Goal: Transaction & Acquisition: Purchase product/service

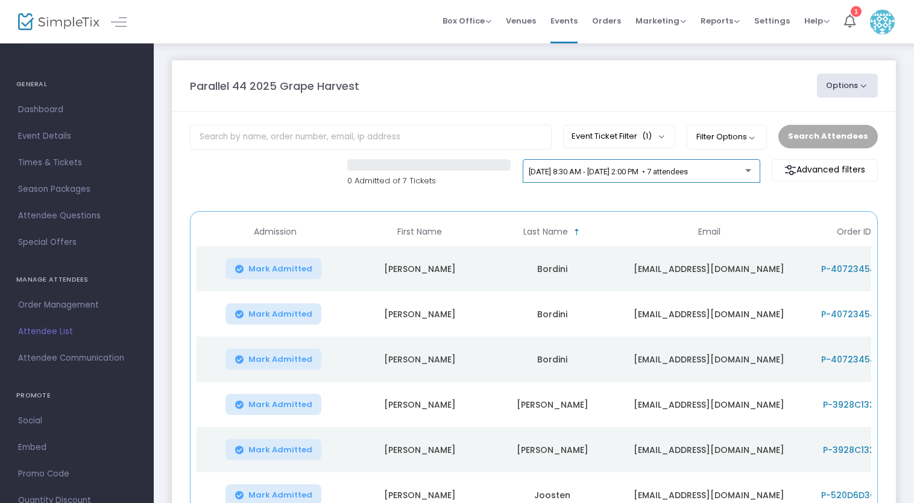
click at [586, 171] on span "[DATE] 8:30 AM - [DATE] 2:00 PM • 7 attendees" at bounding box center [608, 171] width 159 height 9
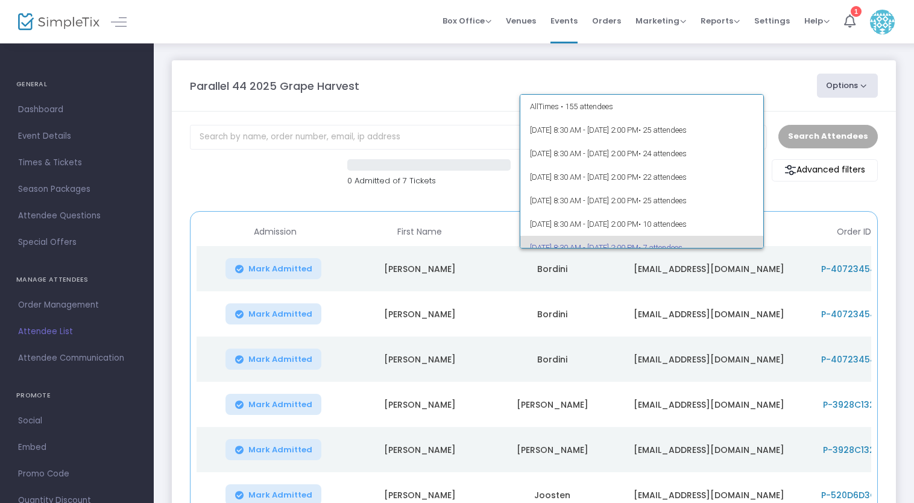
scroll to position [75, 0]
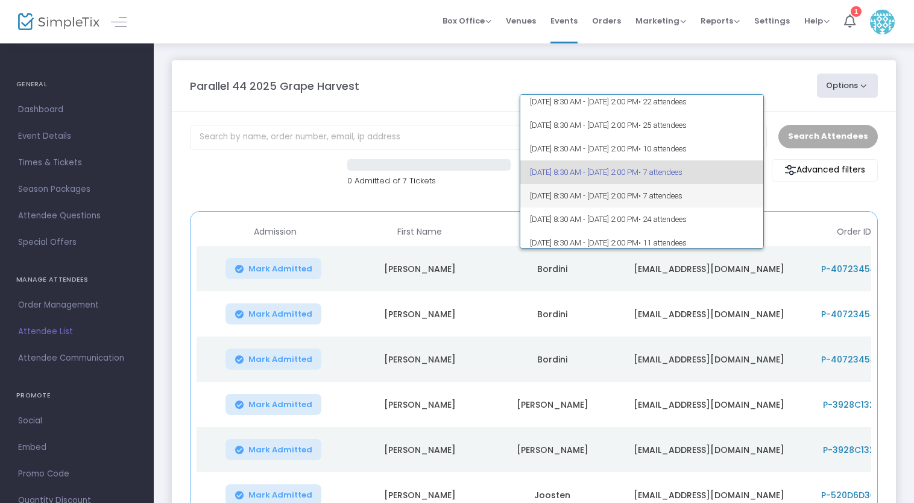
click at [580, 199] on span "[DATE] 8:30 AM - [DATE] 2:00 PM • 7 attendees" at bounding box center [642, 196] width 224 height 24
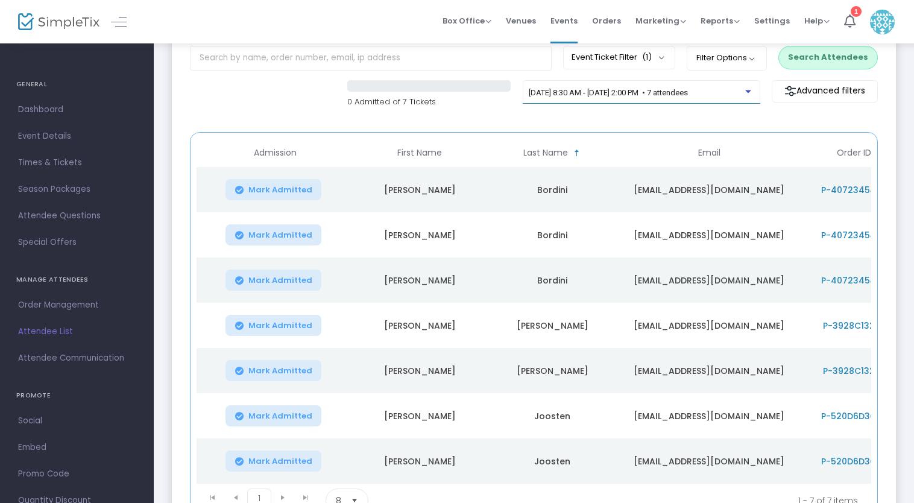
scroll to position [0, 0]
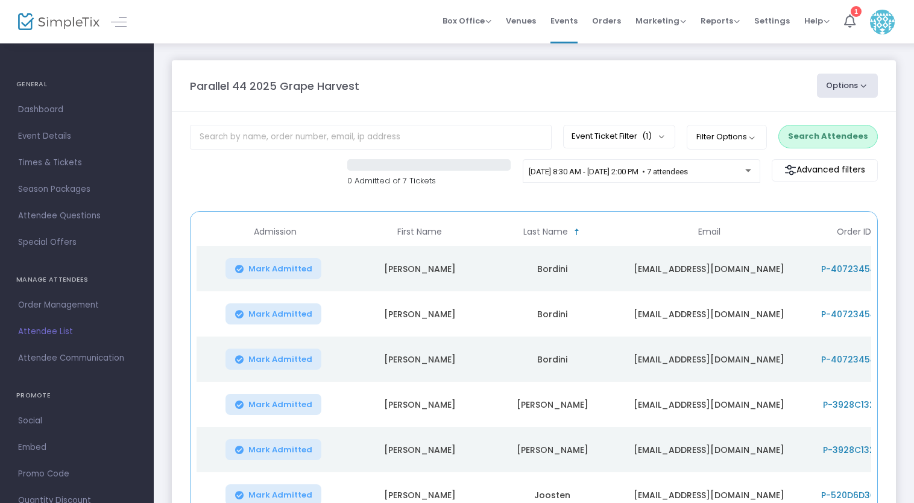
click at [811, 137] on button "Search Attendees" at bounding box center [827, 136] width 99 height 23
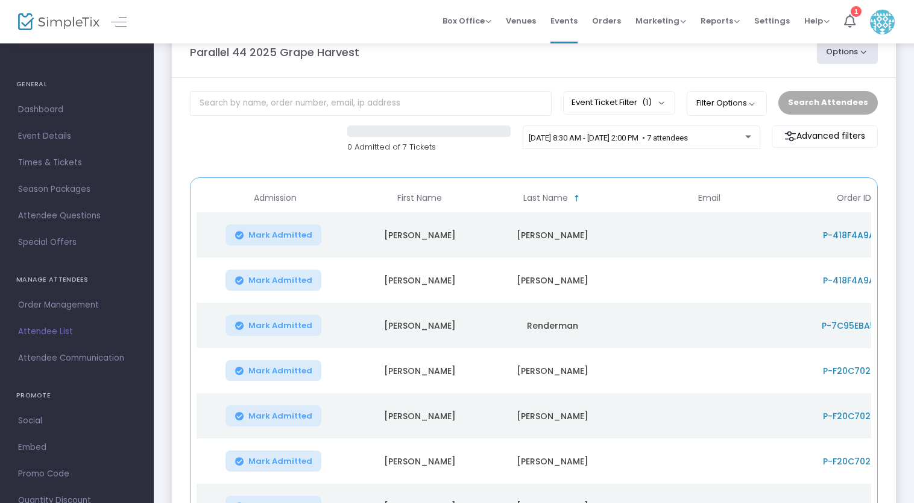
scroll to position [13, 0]
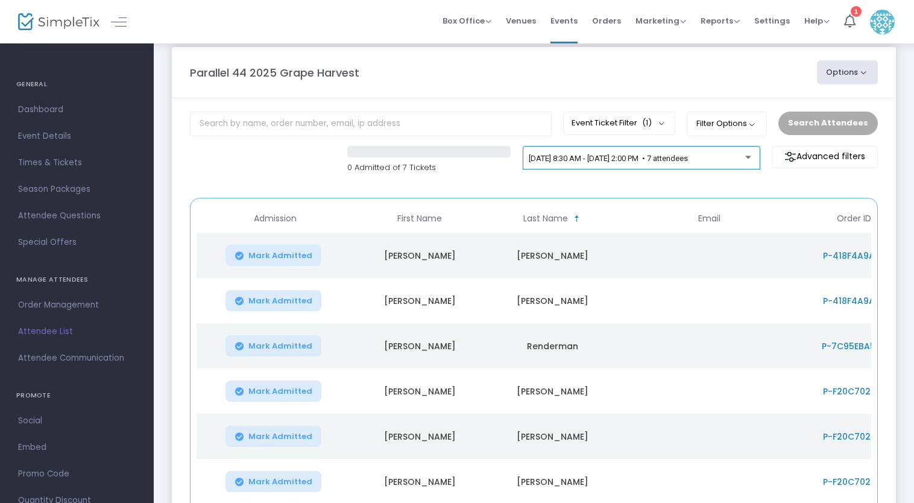
click at [630, 159] on span "[DATE] 8:30 AM - [DATE] 2:00 PM • 7 attendees" at bounding box center [608, 158] width 159 height 9
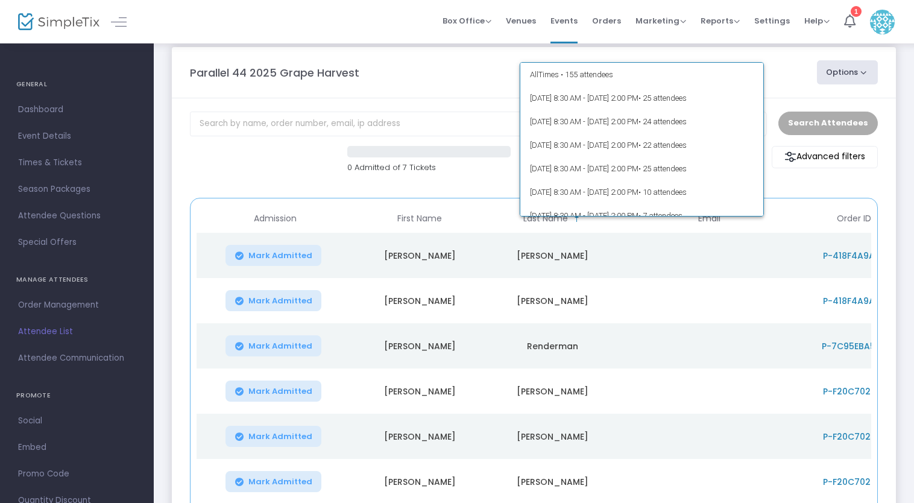
scroll to position [81, 0]
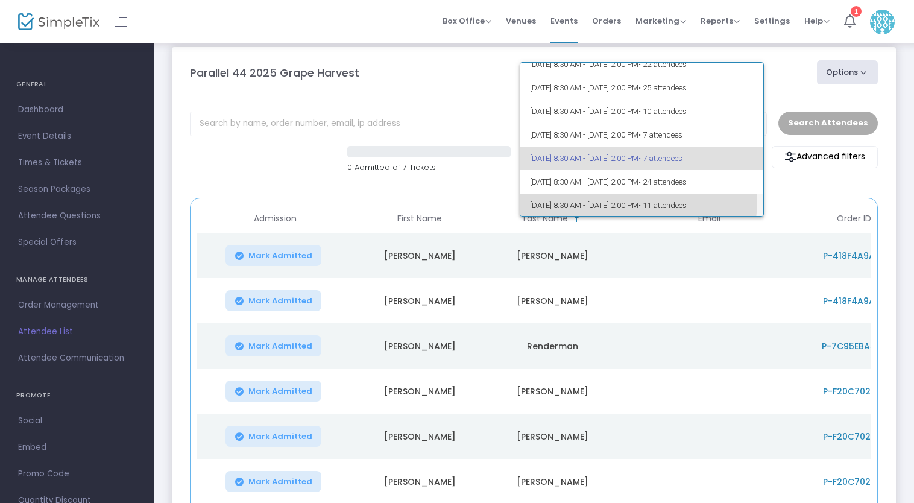
click at [620, 199] on span "[DATE] 8:30 AM - [DATE] 2:00 PM • 11 attendees" at bounding box center [642, 205] width 224 height 24
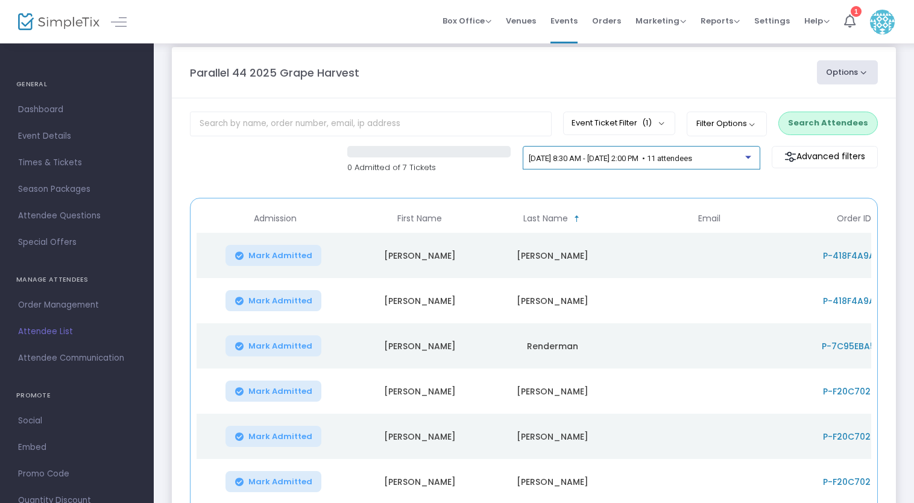
click at [620, 157] on span "[DATE] 8:30 AM - [DATE] 2:00 PM • 11 attendees" at bounding box center [610, 158] width 163 height 9
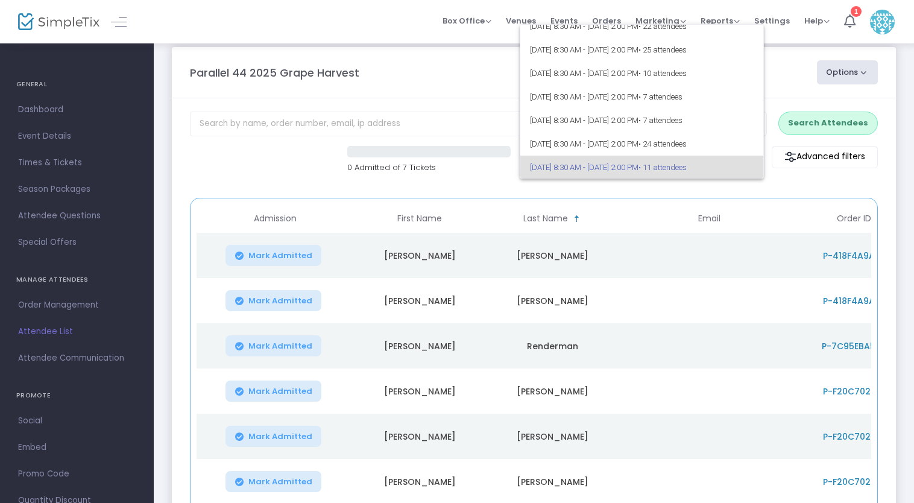
scroll to position [0, 0]
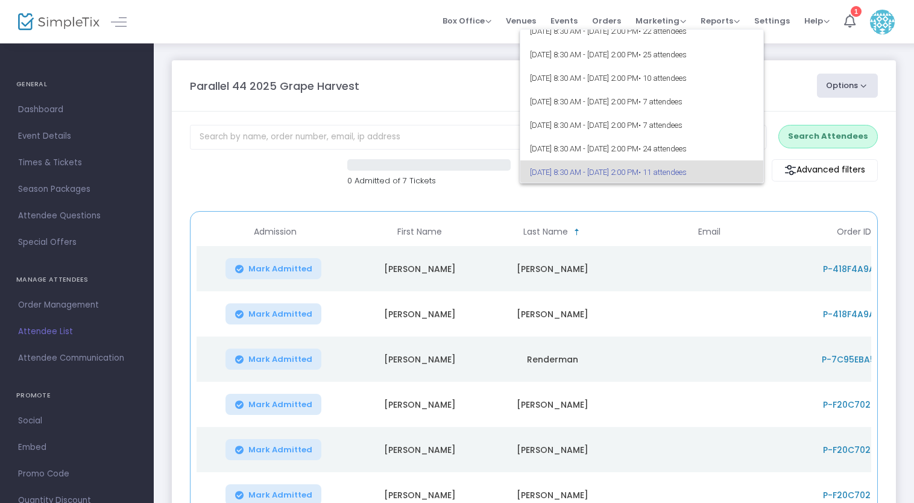
click at [797, 87] on div at bounding box center [457, 251] width 914 height 503
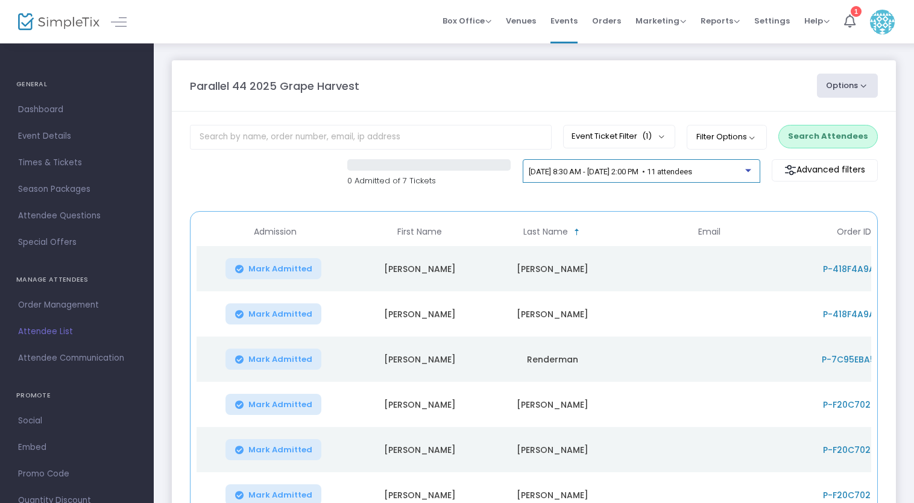
click at [637, 172] on span "[DATE] 8:30 AM - [DATE] 2:00 PM • 11 attendees" at bounding box center [610, 171] width 163 height 9
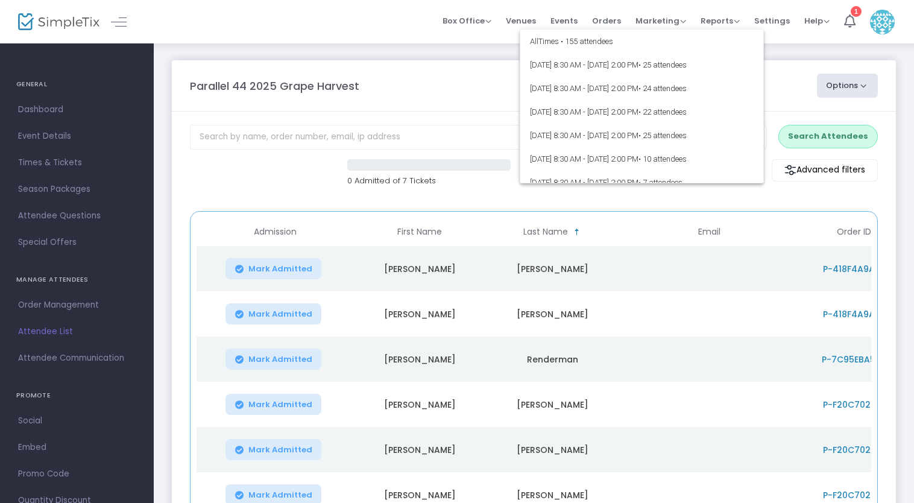
scroll to position [81, 0]
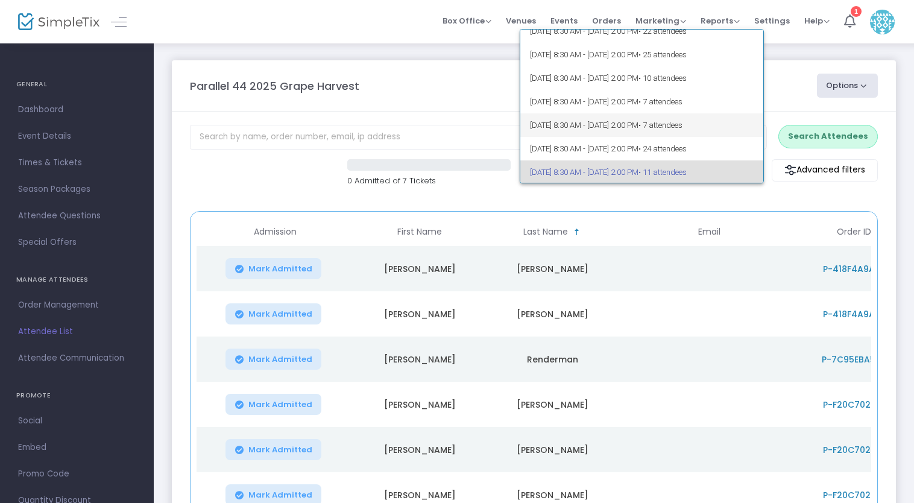
click at [621, 129] on span "[DATE] 8:30 AM - [DATE] 2:00 PM • 7 attendees" at bounding box center [642, 125] width 224 height 24
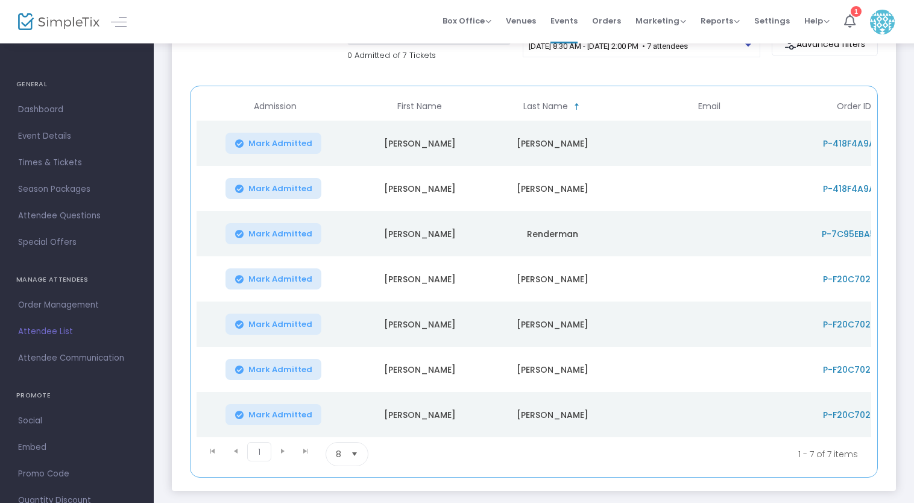
scroll to position [194, 0]
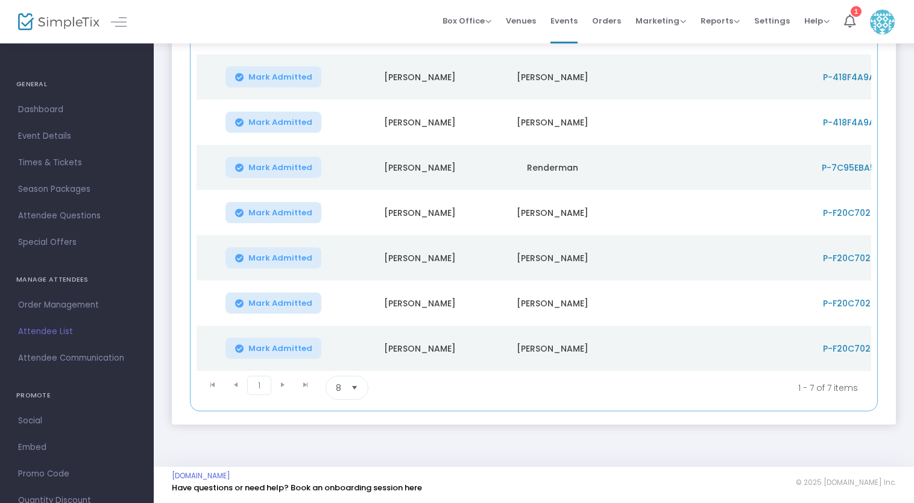
click at [837, 252] on span "P-F20C7029-E" at bounding box center [854, 258] width 62 height 12
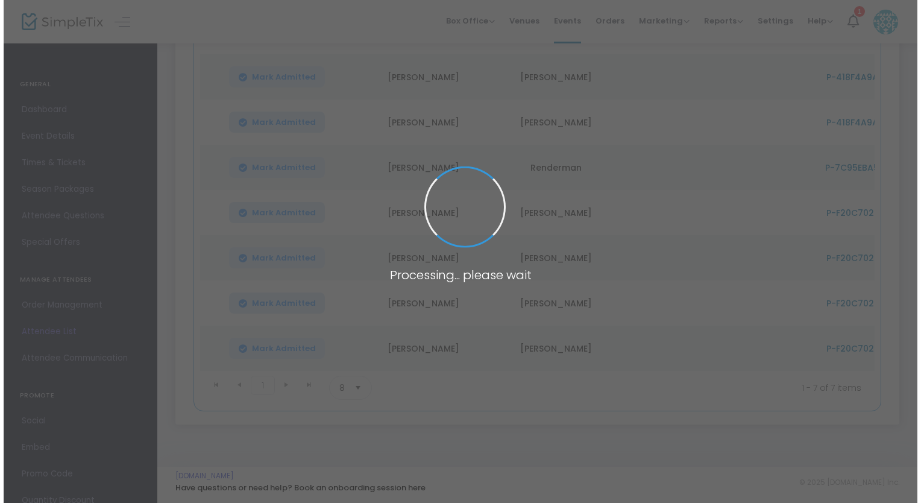
scroll to position [0, 0]
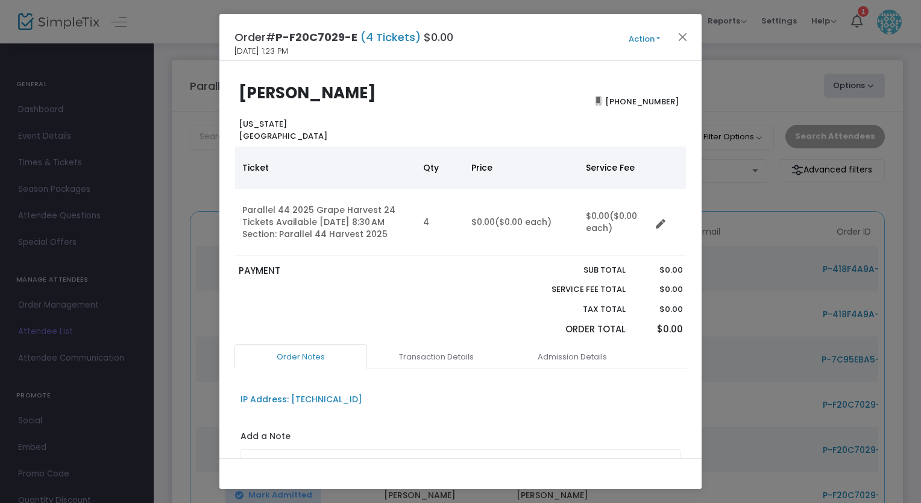
click at [645, 42] on button "Action" at bounding box center [644, 39] width 72 height 13
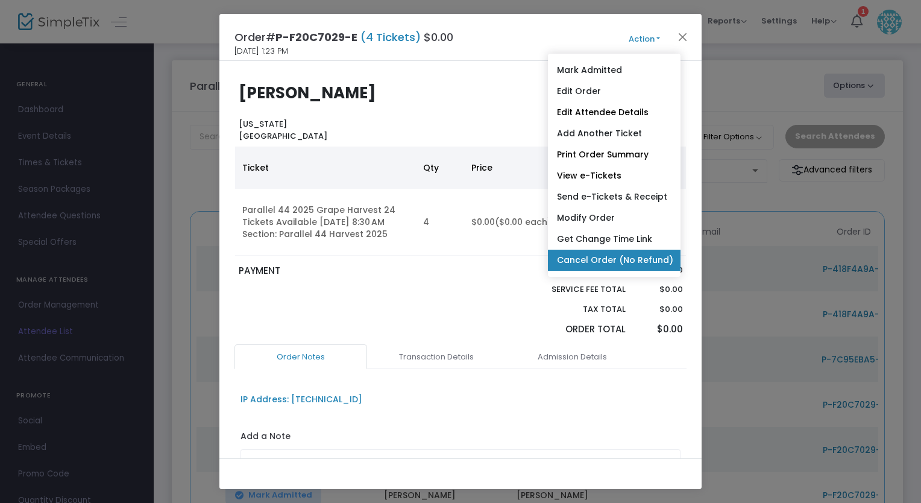
click at [595, 266] on link "Cancel Order (No Refund)" at bounding box center [614, 260] width 133 height 21
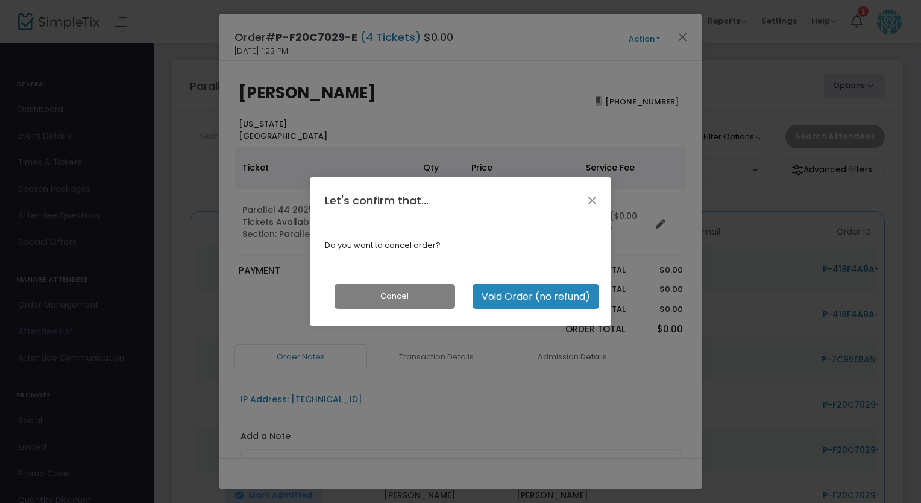
click at [535, 299] on button "Void Order (no refund)" at bounding box center [535, 296] width 127 height 25
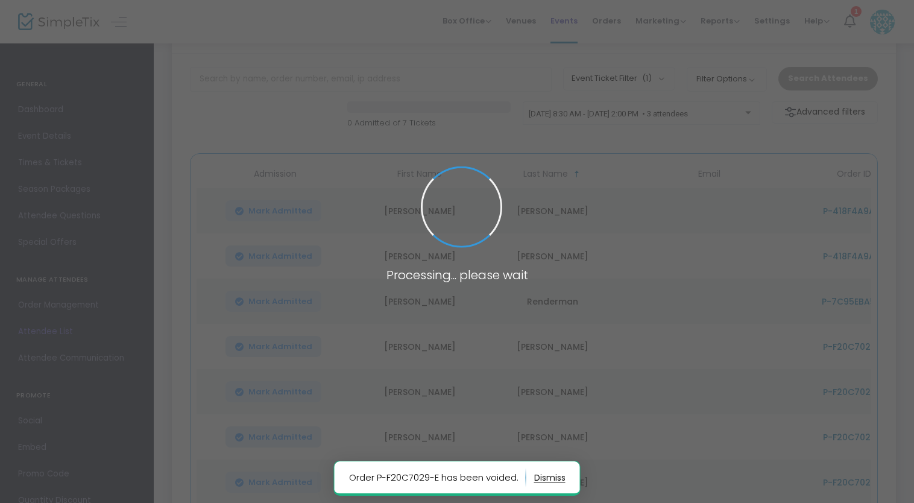
scroll to position [13, 0]
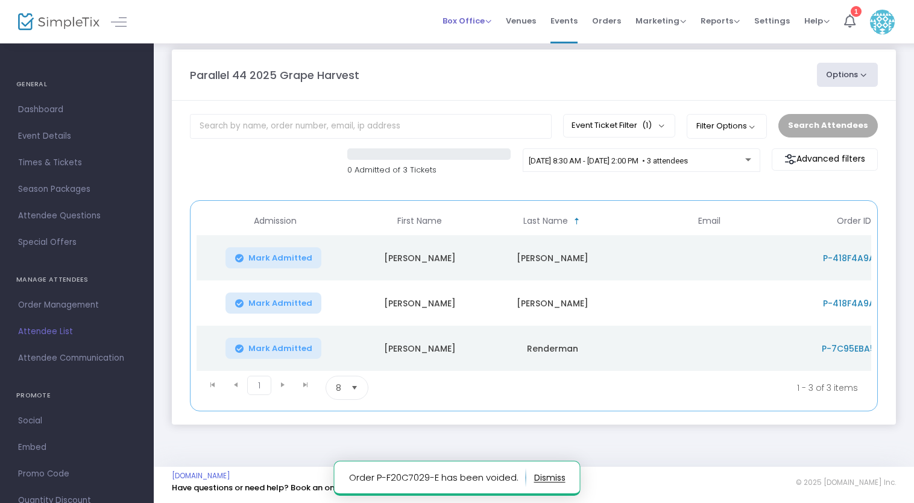
click at [477, 17] on span "Box Office" at bounding box center [466, 20] width 49 height 11
click at [475, 37] on li "Sell Tickets" at bounding box center [485, 41] width 86 height 24
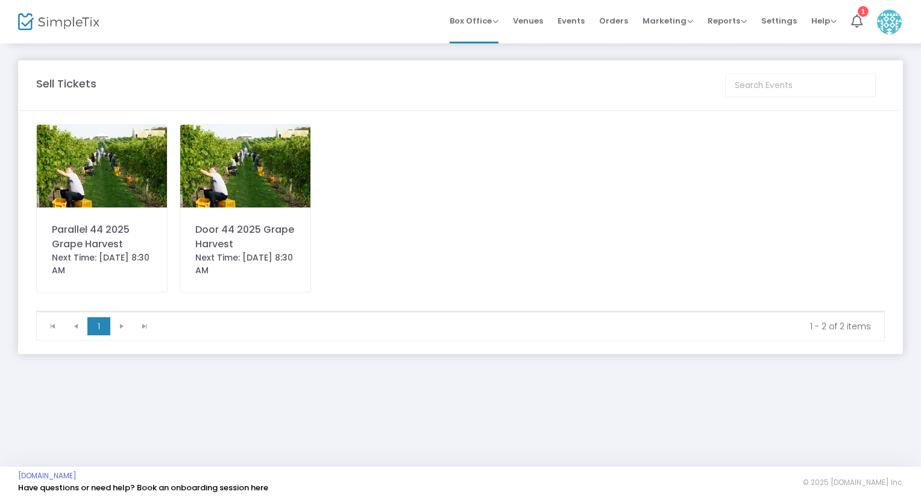
click at [217, 235] on div "Door 44 2025 Grape Harvest" at bounding box center [245, 236] width 100 height 29
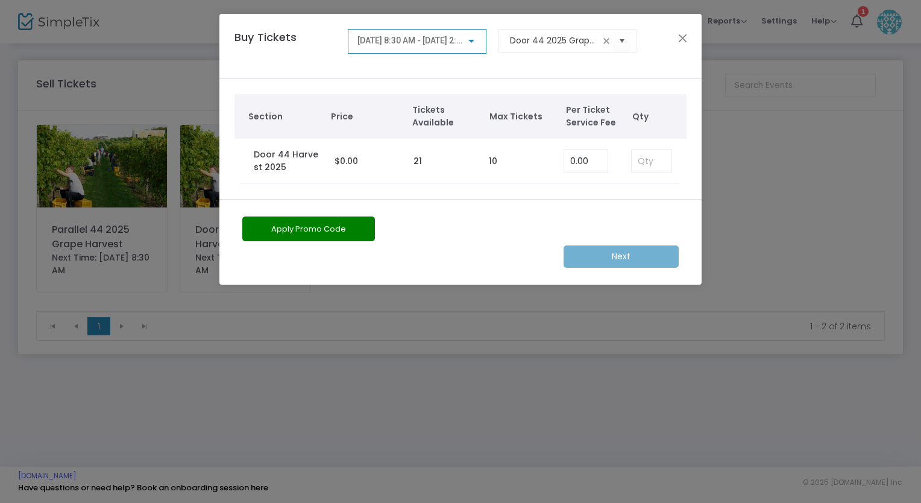
click at [460, 39] on span "[DATE] 8:30 AM - [DATE] 2:00 PM" at bounding box center [418, 41] width 123 height 10
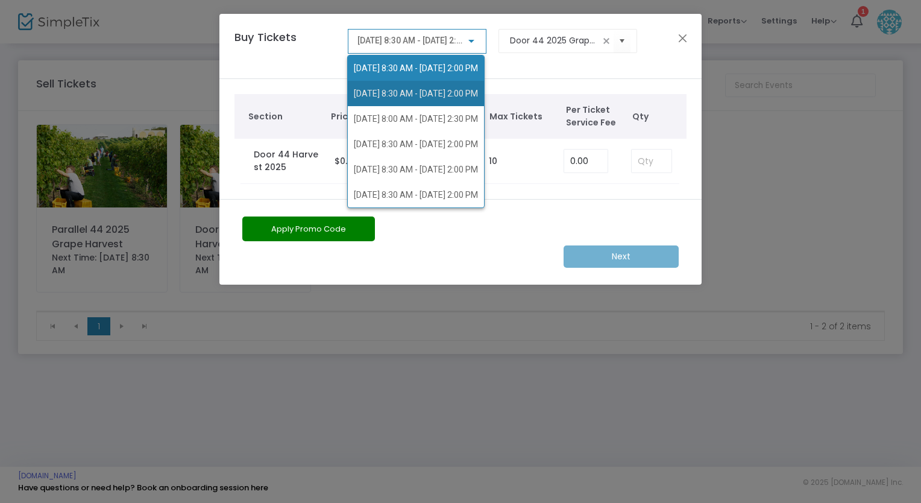
click at [451, 100] on span "[DATE] 8:30 AM - [DATE] 2:00 PM" at bounding box center [416, 93] width 124 height 25
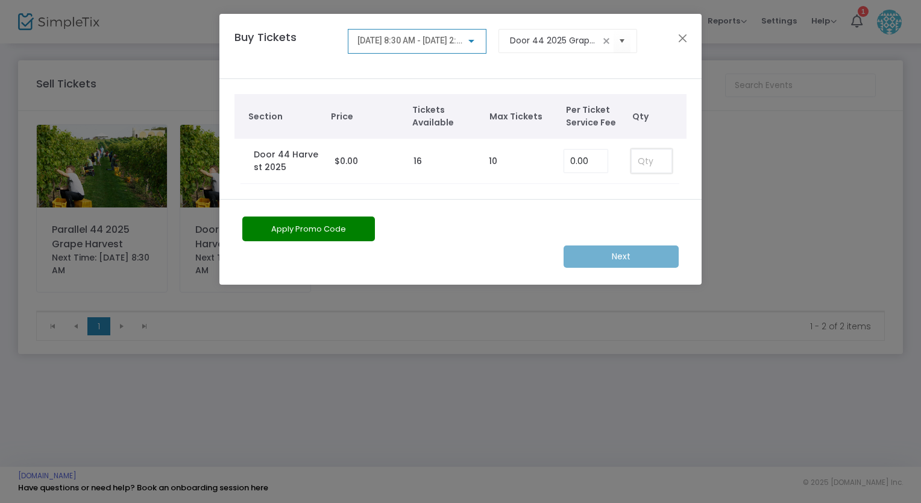
click at [635, 160] on input at bounding box center [652, 160] width 40 height 23
type input "4"
click at [634, 252] on m-button "Next" at bounding box center [620, 256] width 115 height 22
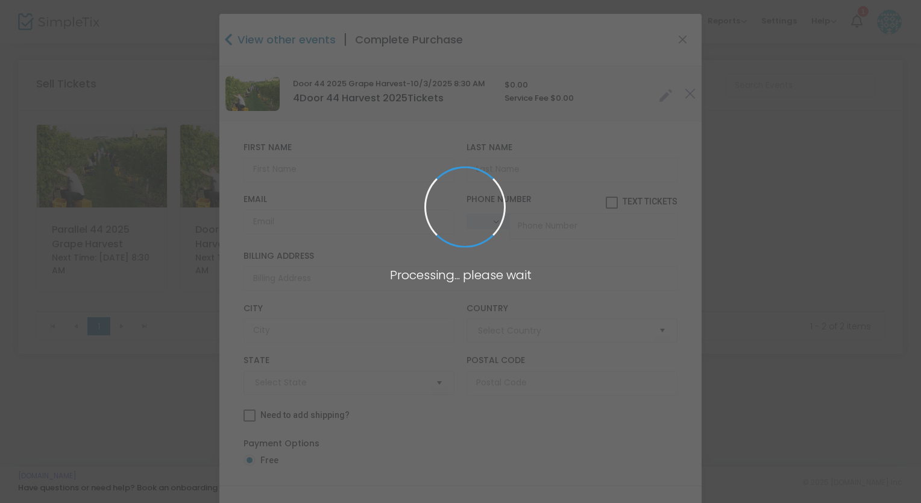
type input "[GEOGRAPHIC_DATA]"
type input "[US_STATE]"
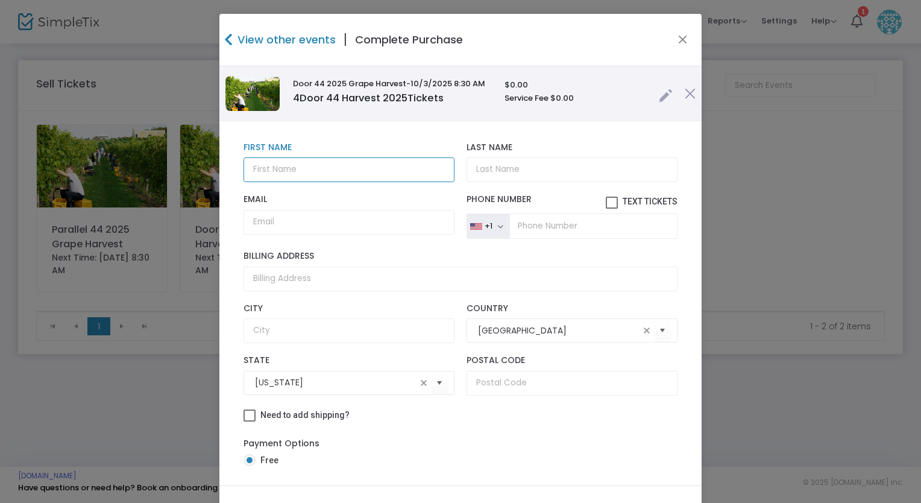
click at [269, 171] on input "text" at bounding box center [348, 169] width 211 height 25
type input "[PERSON_NAME]"
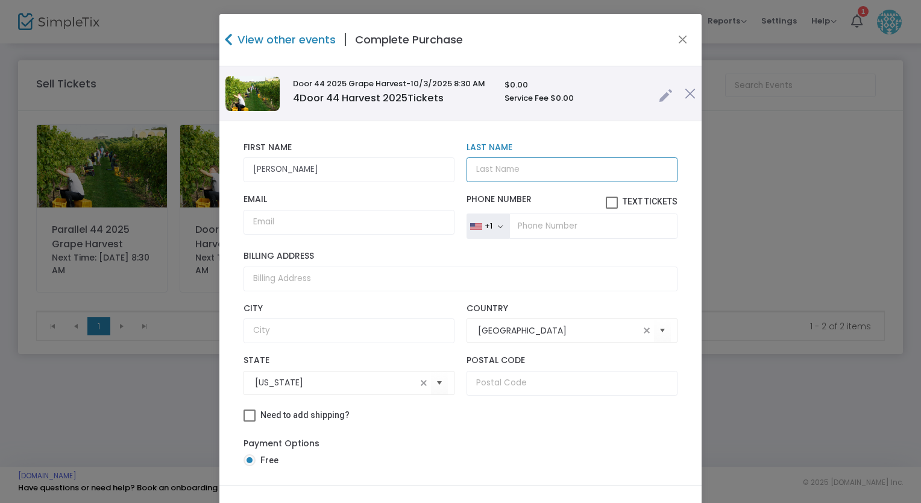
click at [470, 170] on input "Last Name" at bounding box center [571, 169] width 211 height 25
type input "W"
type input "[PERSON_NAME]"
click at [606, 204] on span at bounding box center [612, 202] width 12 height 12
click at [611, 209] on input "Text Tickets" at bounding box center [611, 209] width 1 height 1
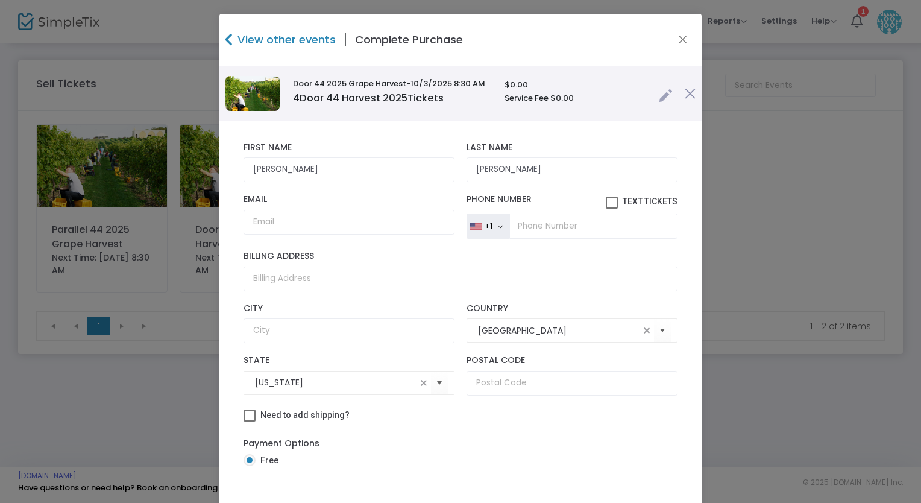
checkbox input "true"
click at [564, 233] on input "tel" at bounding box center [593, 225] width 168 height 25
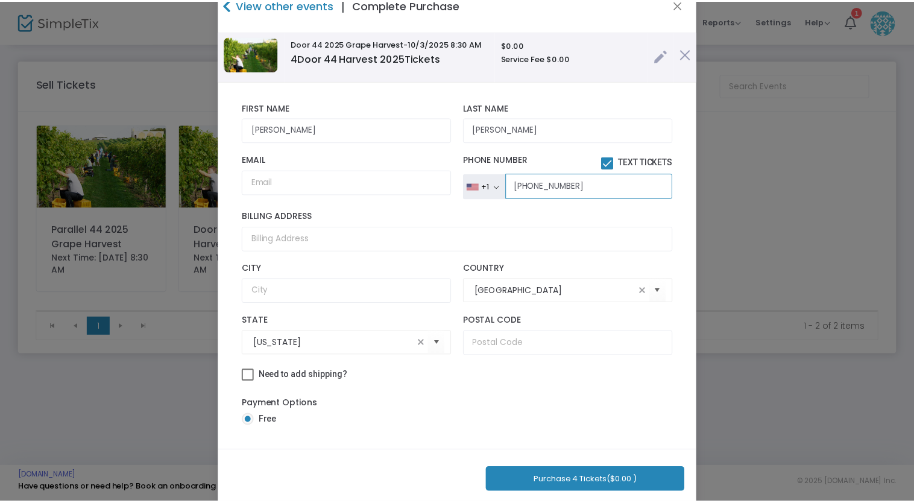
scroll to position [55, 0]
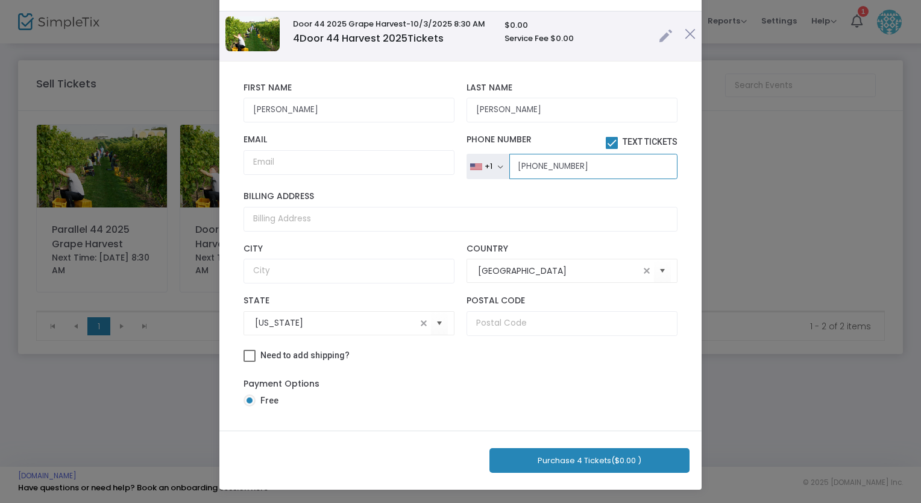
type input "[PHONE_NUMBER]"
click at [541, 459] on button "Purchase 4 Tickets ($0.00 )" at bounding box center [589, 460] width 200 height 25
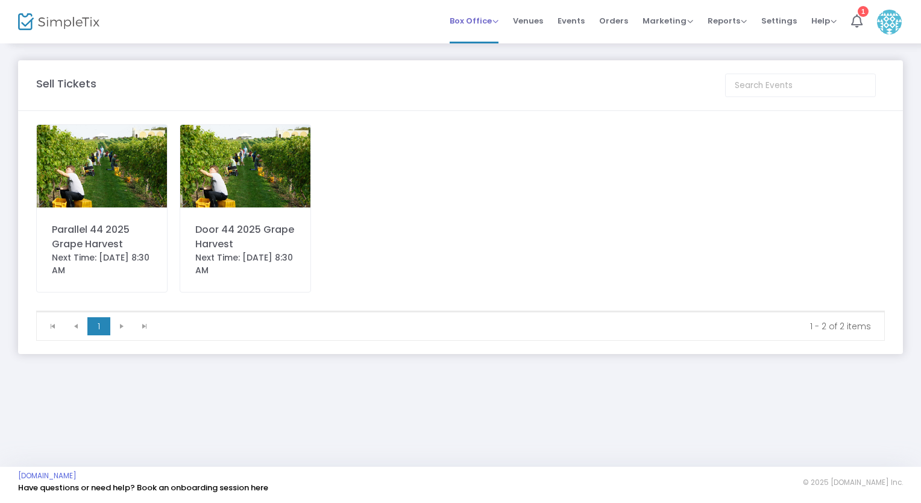
click at [481, 22] on span "Box Office" at bounding box center [474, 20] width 49 height 11
click at [576, 20] on span "Events" at bounding box center [570, 20] width 27 height 31
click at [107, 205] on img at bounding box center [102, 166] width 130 height 83
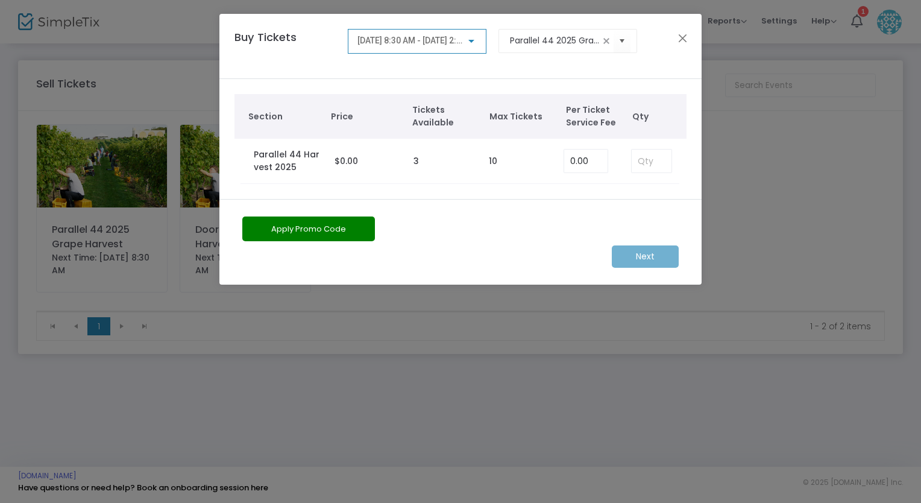
click at [453, 46] on div "[DATE] 8:30 AM - [DATE] 2:00 PM" at bounding box center [417, 38] width 120 height 22
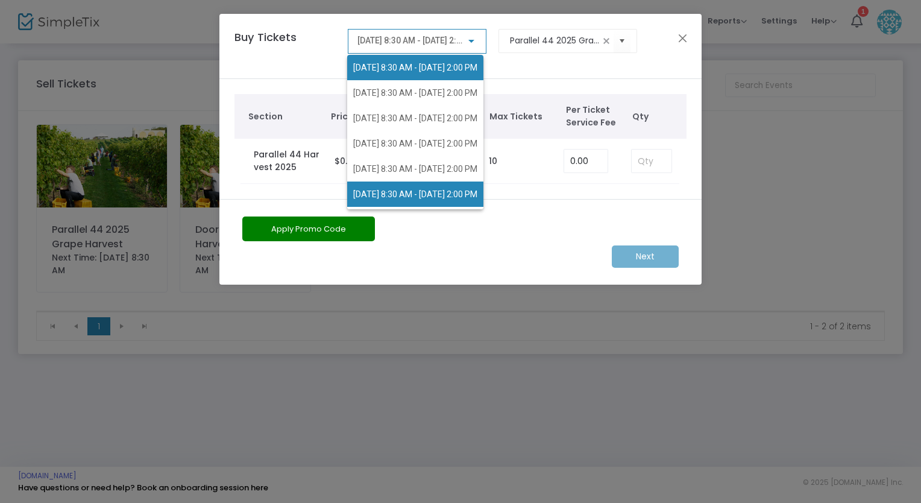
click at [405, 189] on span "[DATE] 8:30 AM - [DATE] 2:00 PM" at bounding box center [415, 194] width 124 height 10
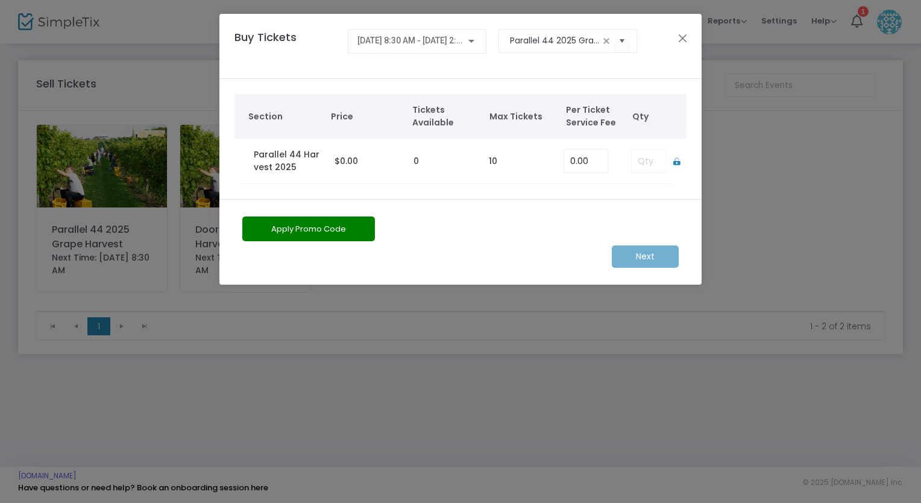
click at [638, 163] on td at bounding box center [646, 161] width 54 height 45
click at [425, 158] on td "0" at bounding box center [444, 161] width 75 height 45
click at [427, 156] on td "0" at bounding box center [444, 161] width 75 height 45
click at [429, 37] on span "[DATE] 8:30 AM - [DATE] 2:00 PM" at bounding box center [418, 41] width 123 height 10
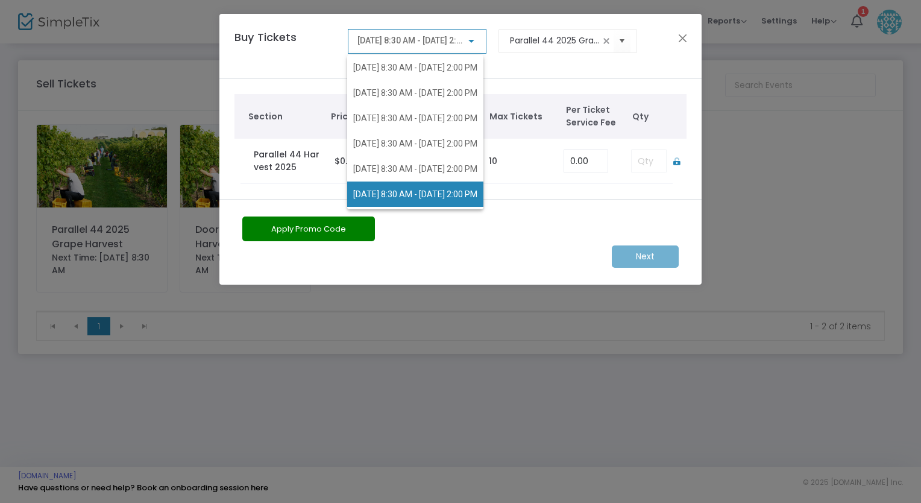
scroll to position [10, 0]
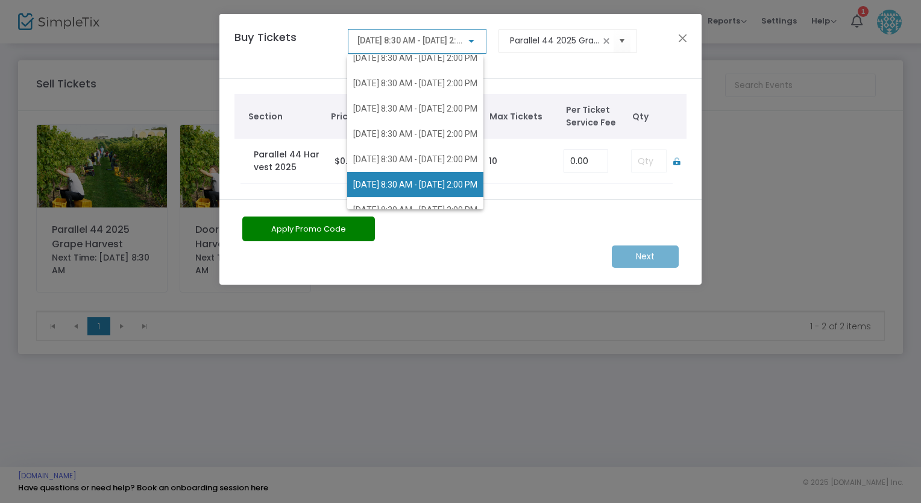
click at [429, 37] on div "9/26/2025 @ 8:30 AM - 9/26/2025 @ 2:00 PM 9/27/2025 @ 8:30 AM - 9/27/2025 @ 2:0…" at bounding box center [415, 123] width 136 height 172
click at [688, 28] on div at bounding box center [460, 251] width 921 height 503
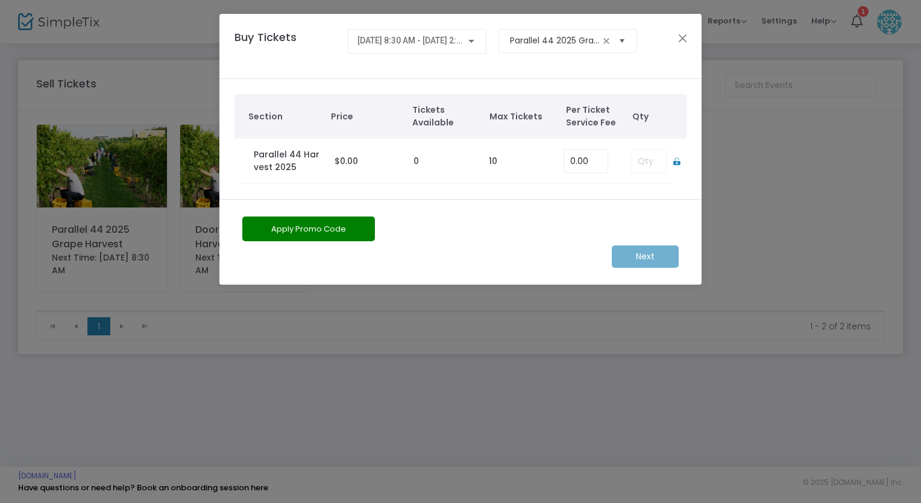
click at [625, 36] on span "Select" at bounding box center [622, 41] width 20 height 20
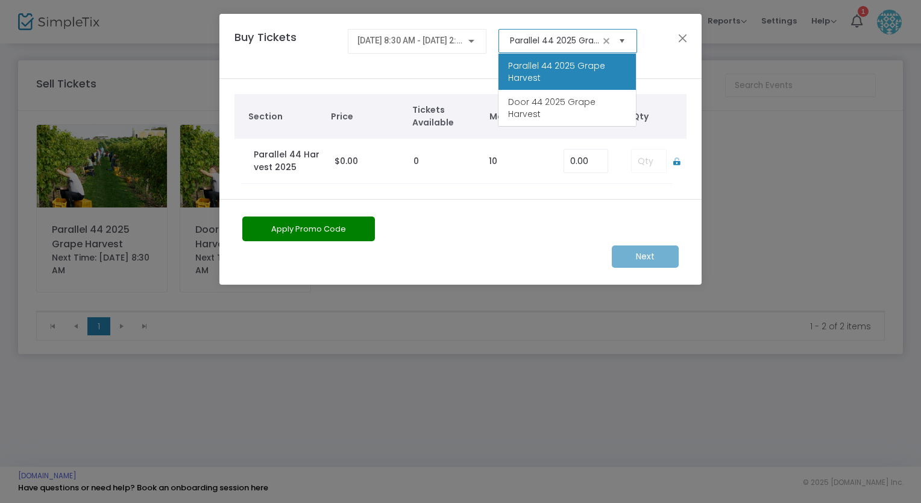
scroll to position [0, 39]
click at [598, 71] on span "Parallel 44 2025 Grape Harvest" at bounding box center [567, 72] width 118 height 24
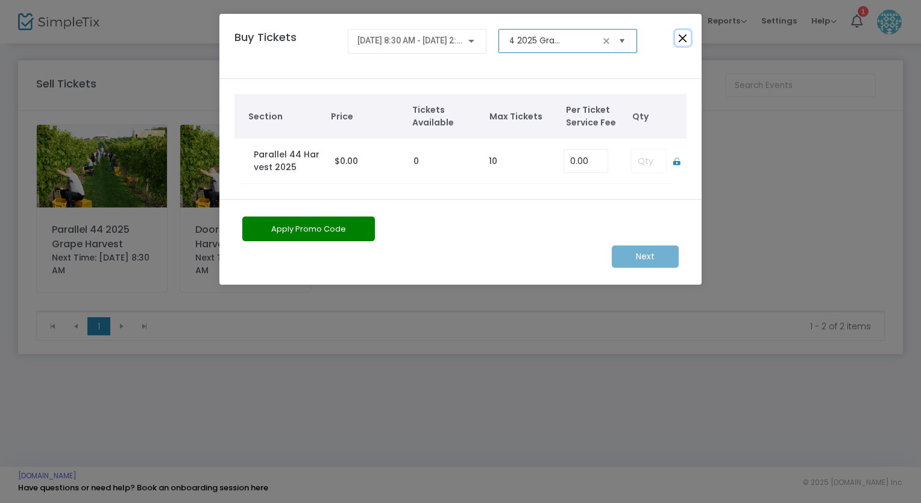
click at [684, 33] on button "Close" at bounding box center [683, 38] width 16 height 16
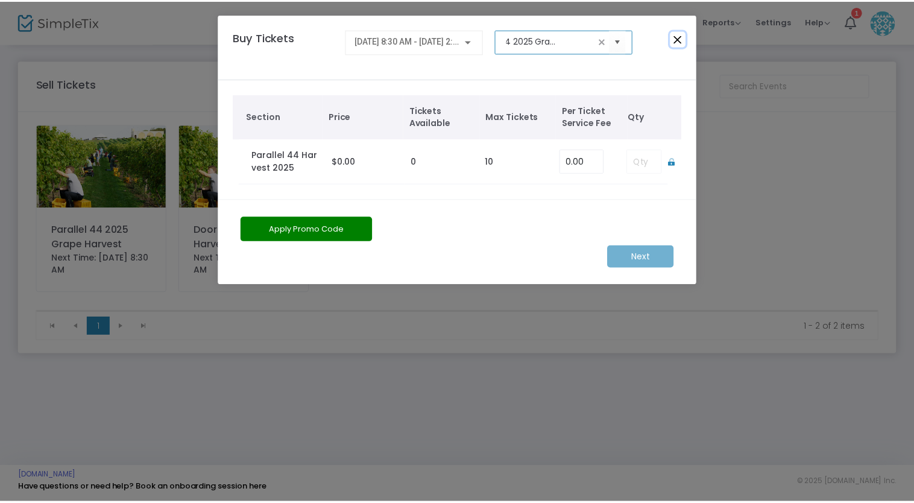
scroll to position [0, 0]
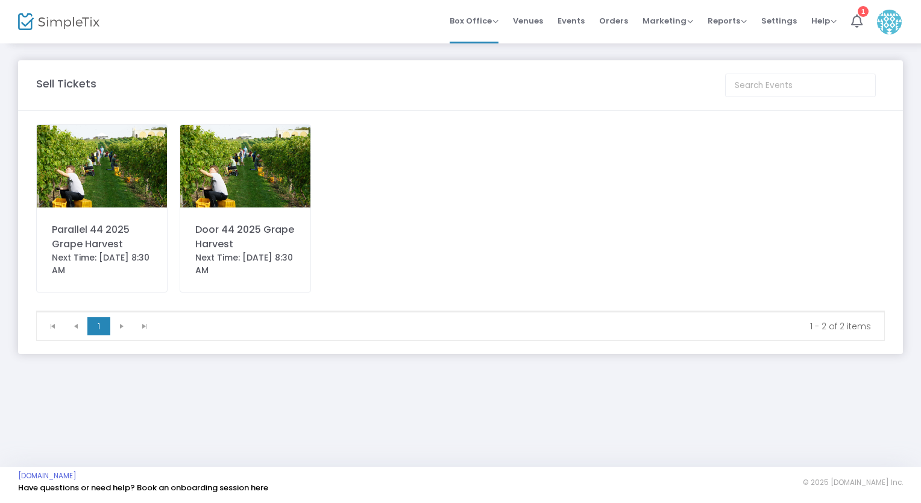
click at [576, 22] on span "Events" at bounding box center [570, 20] width 27 height 31
